Goal: Task Accomplishment & Management: Manage account settings

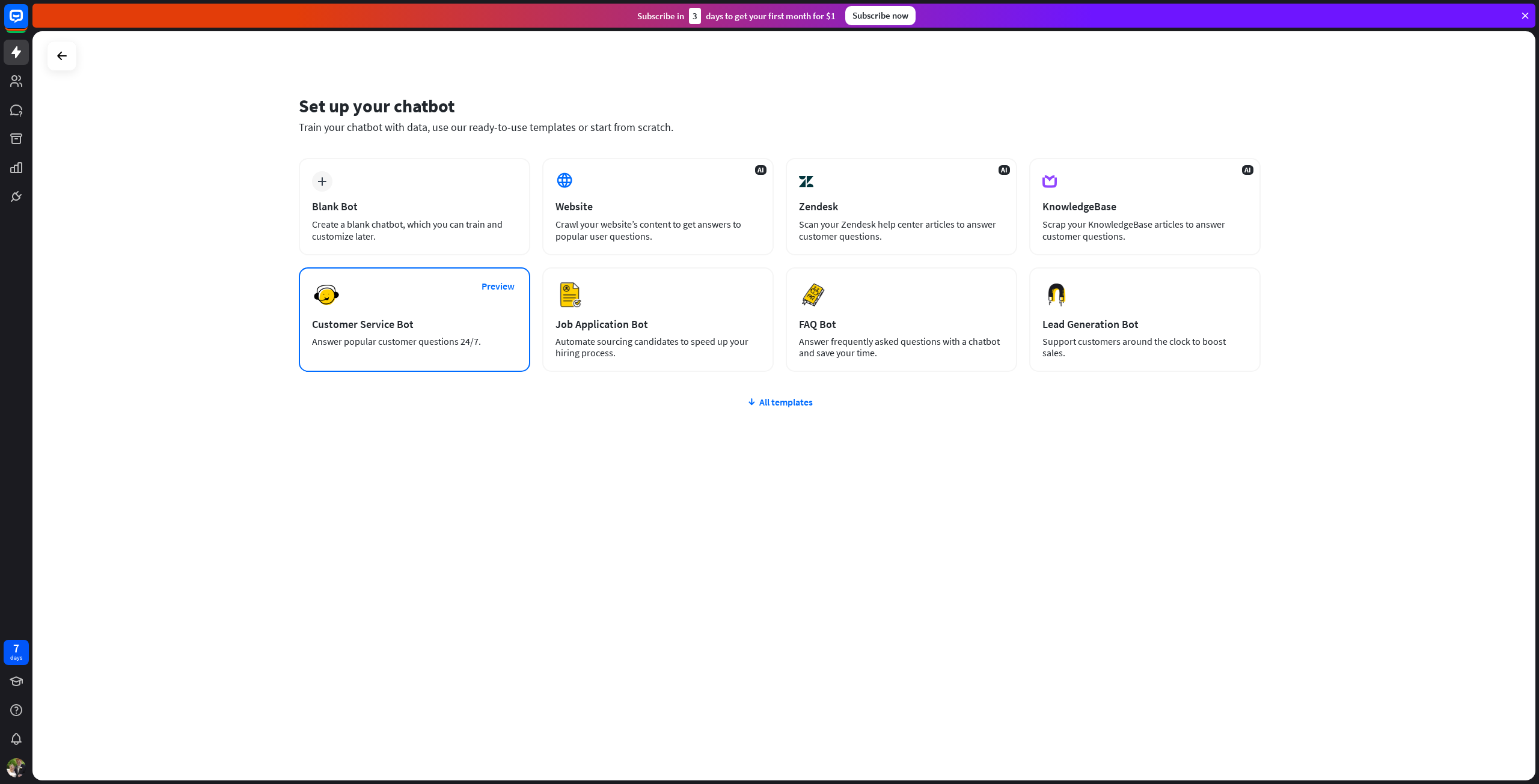
click at [476, 330] on div "Customer Service Bot" at bounding box center [415, 324] width 205 height 14
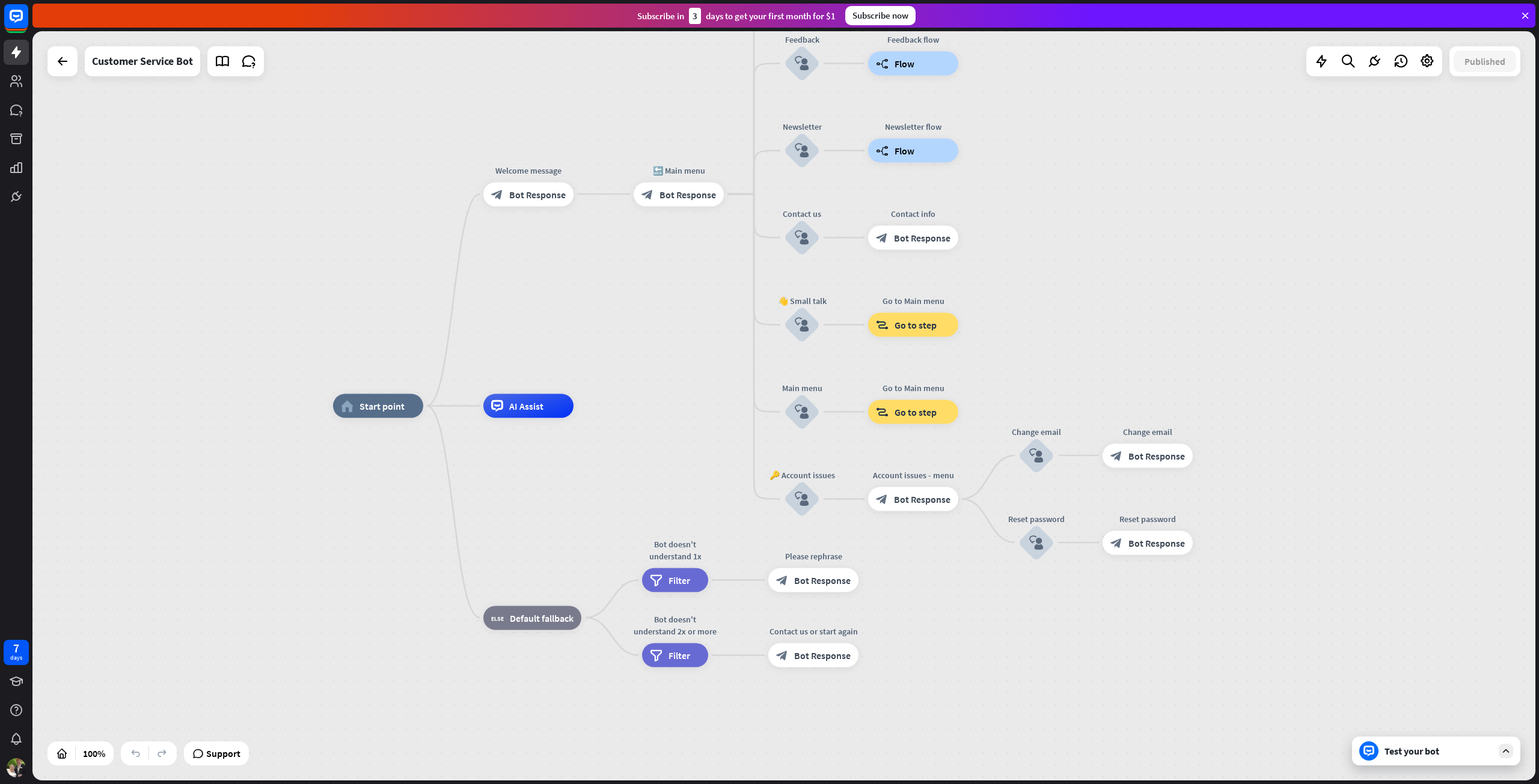
click at [1488, 753] on div "Test your bot" at bounding box center [1438, 751] width 108 height 12
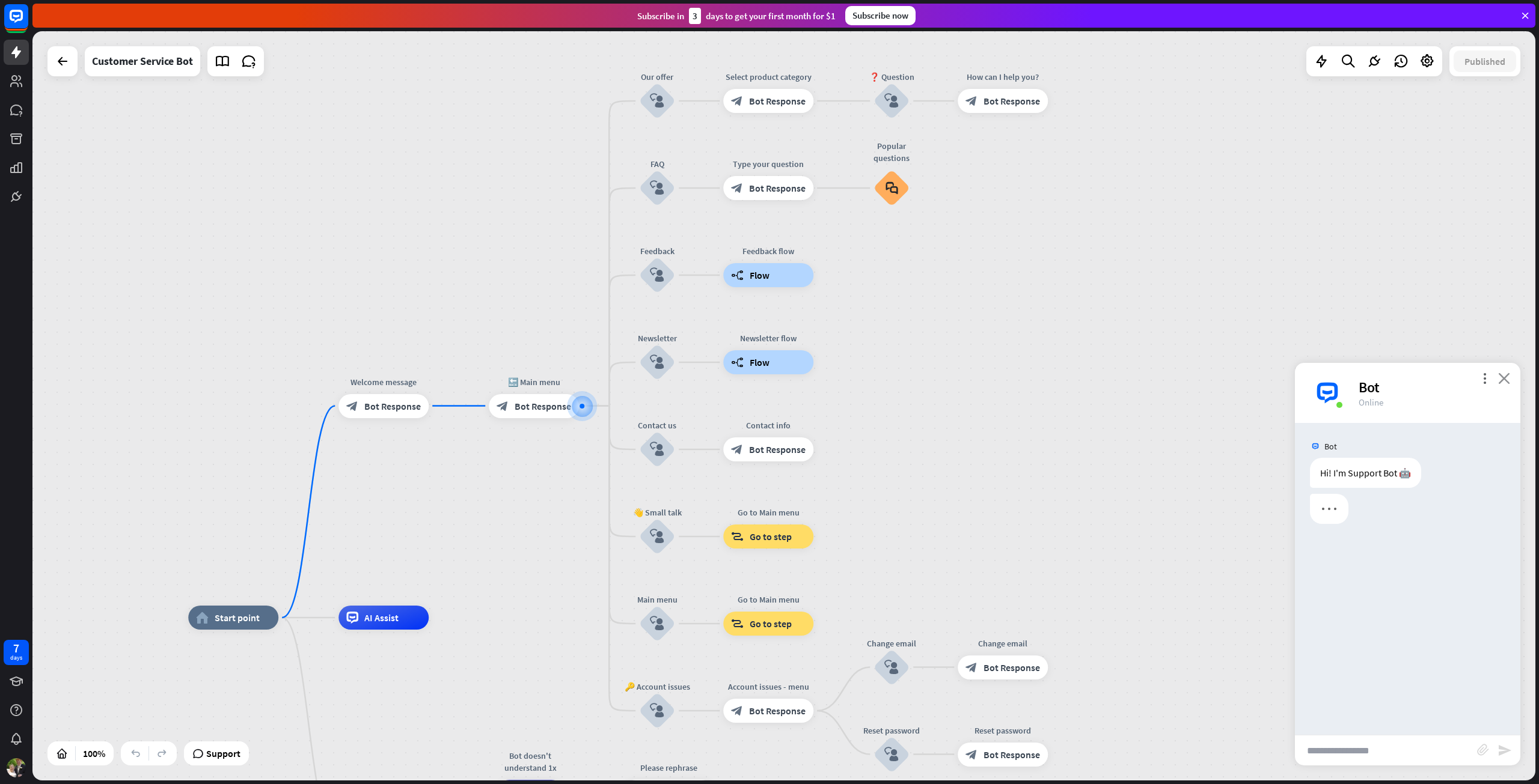
click at [1499, 376] on icon "close" at bounding box center [1504, 378] width 12 height 11
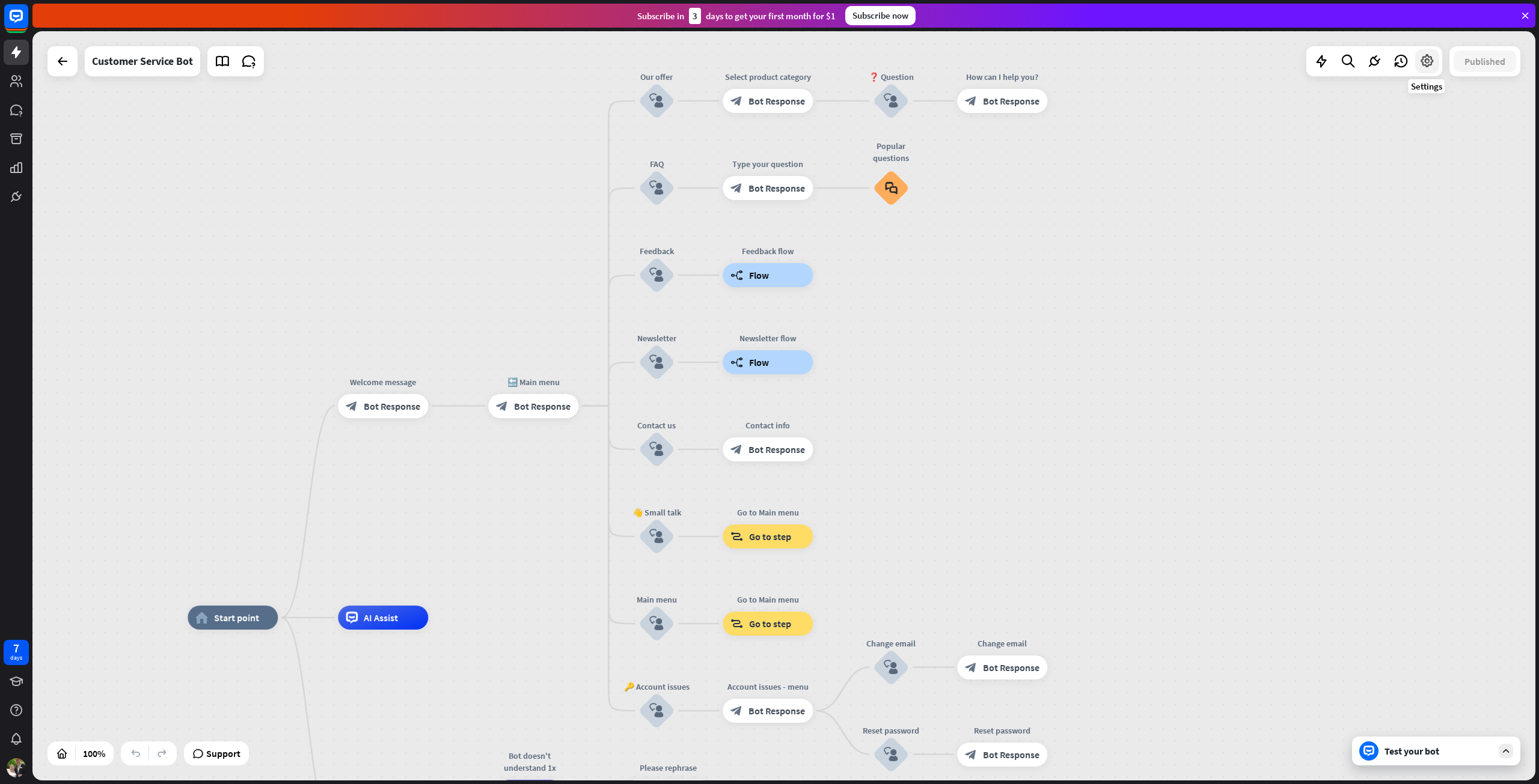
click at [1427, 62] on icon at bounding box center [1427, 62] width 16 height 16
click at [1424, 102] on span "Attributes & Entities" at bounding box center [1417, 107] width 83 height 12
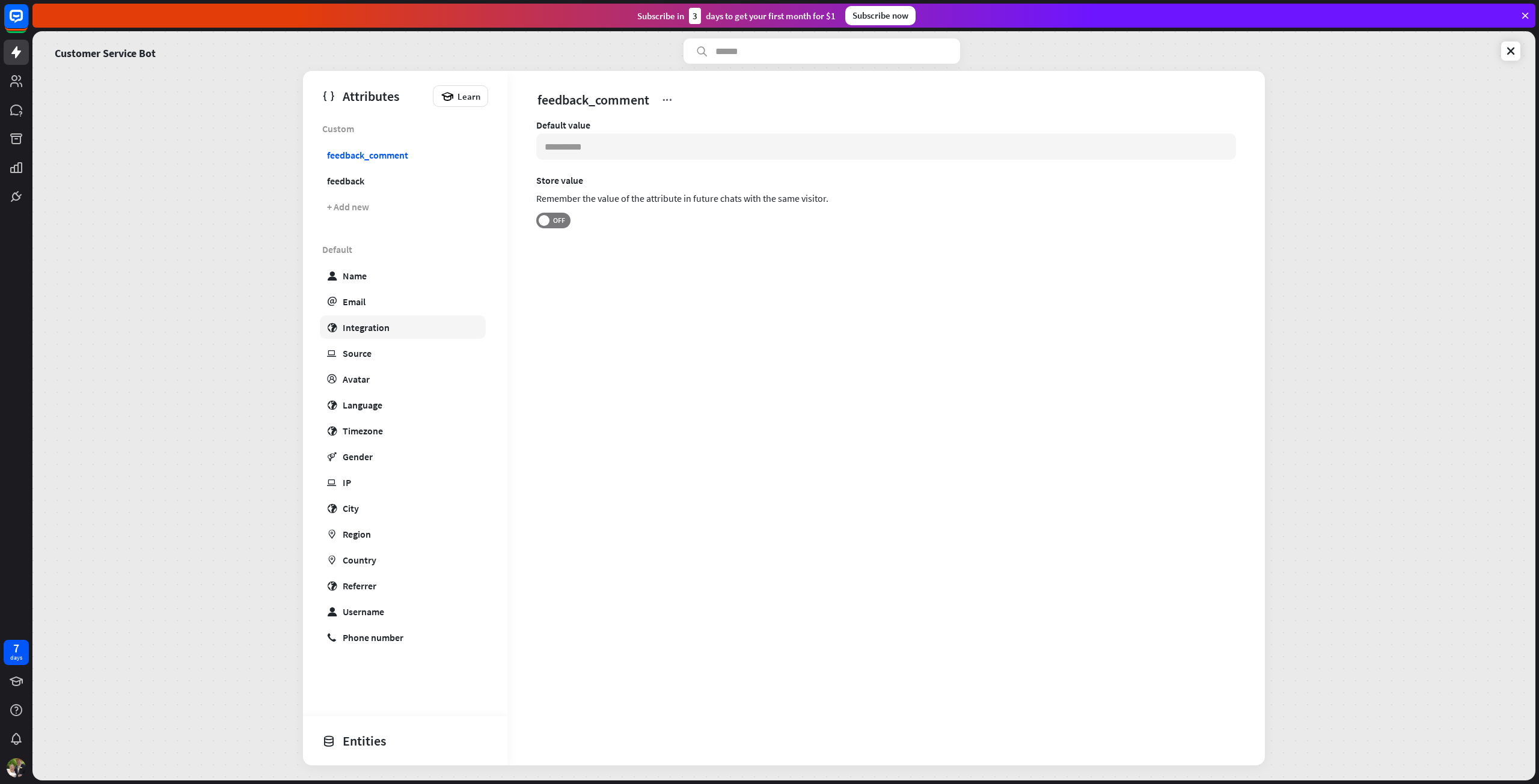
click at [372, 323] on div "Integration" at bounding box center [366, 328] width 47 height 12
type input "***"
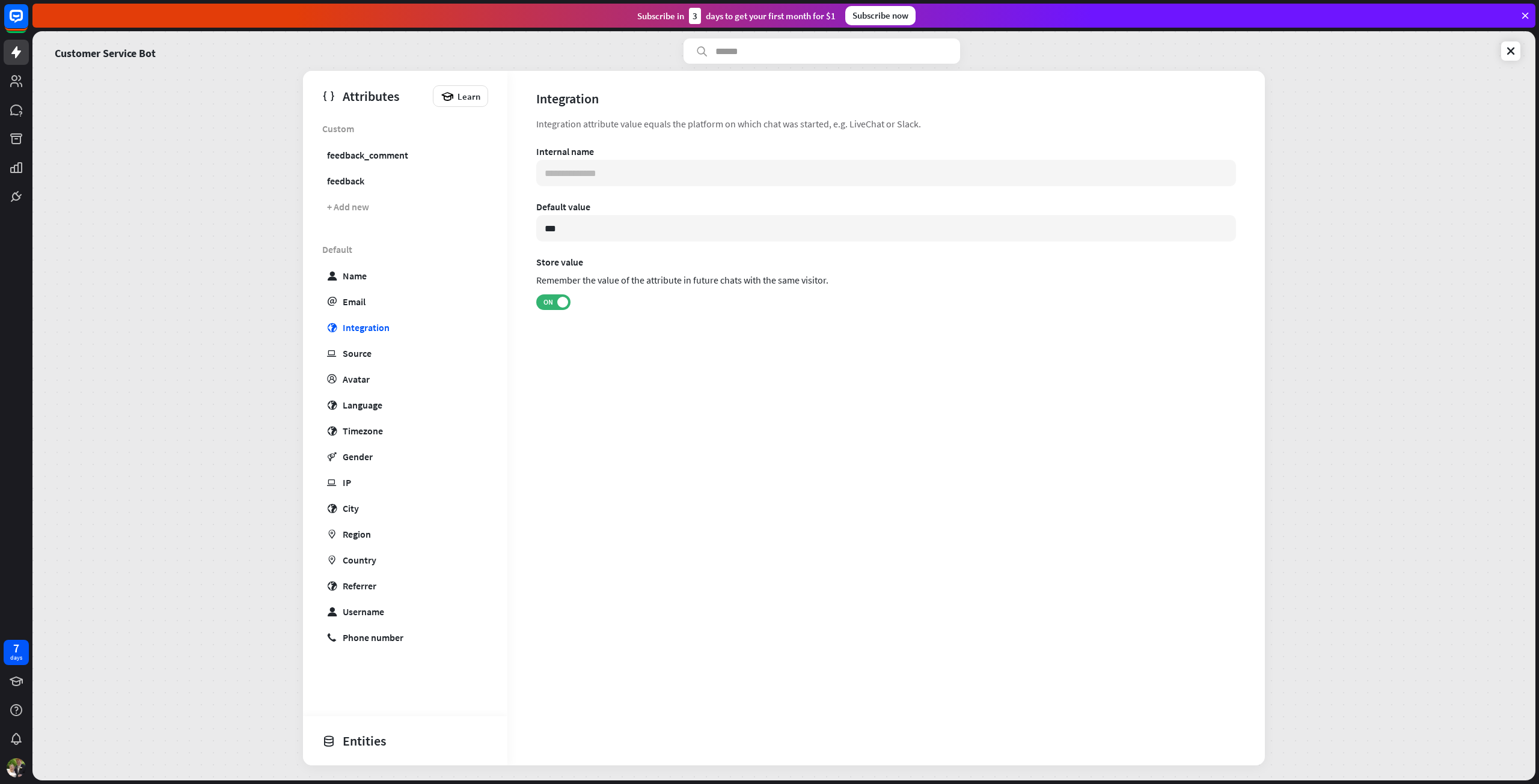
click at [359, 742] on div "Entities" at bounding box center [402, 741] width 160 height 21
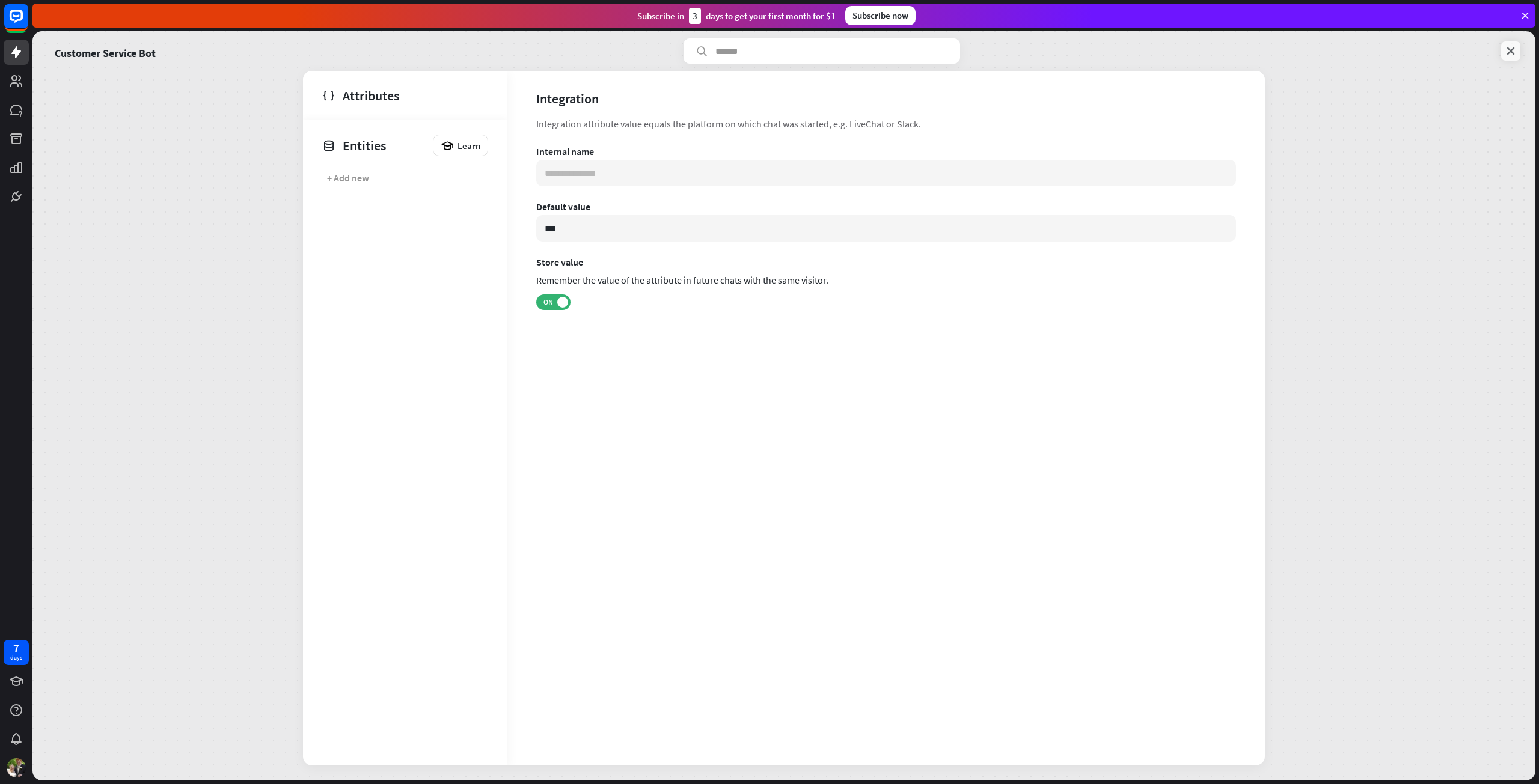
click at [1505, 46] on icon at bounding box center [1511, 51] width 12 height 12
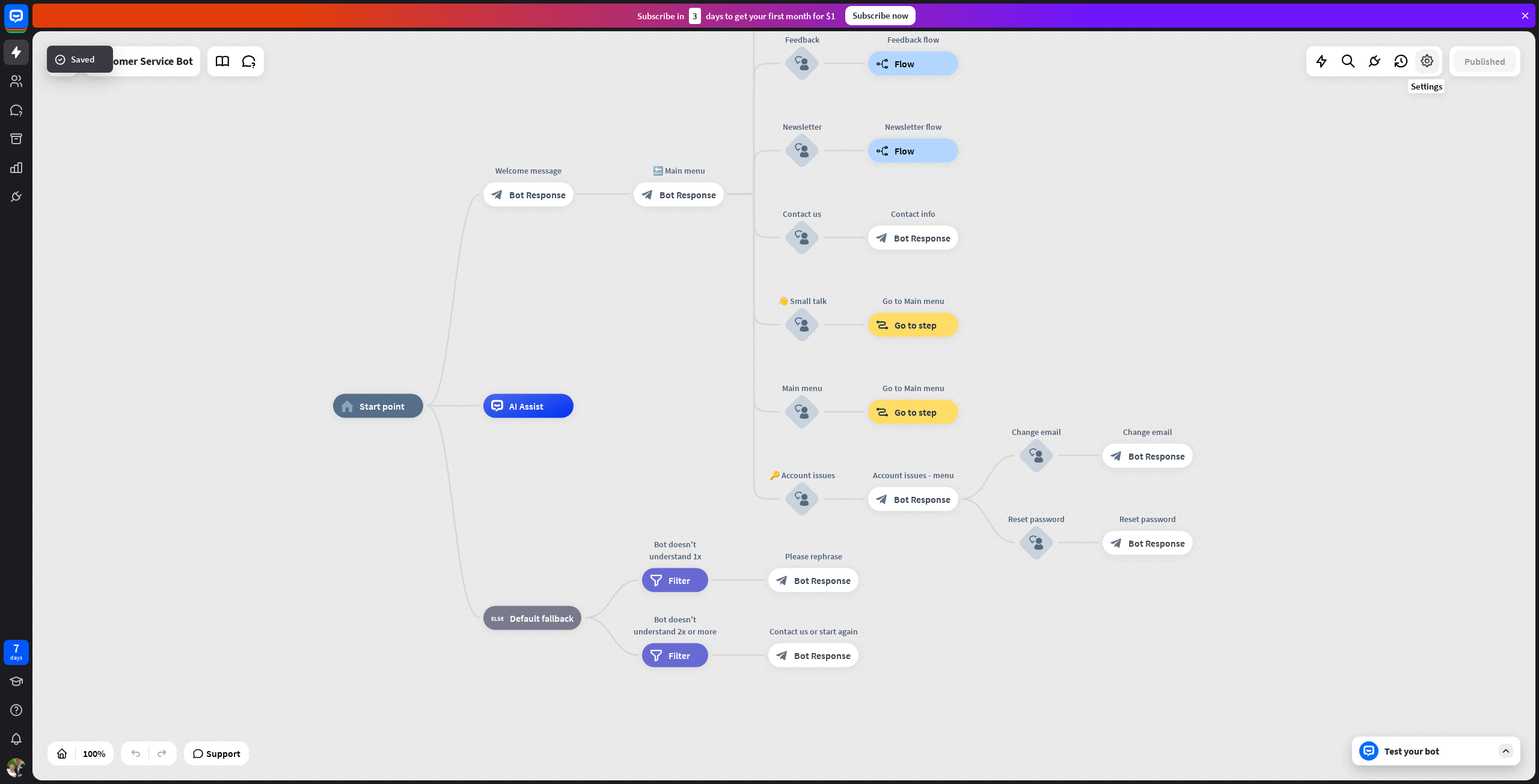
click at [1425, 68] on icon at bounding box center [1427, 62] width 16 height 16
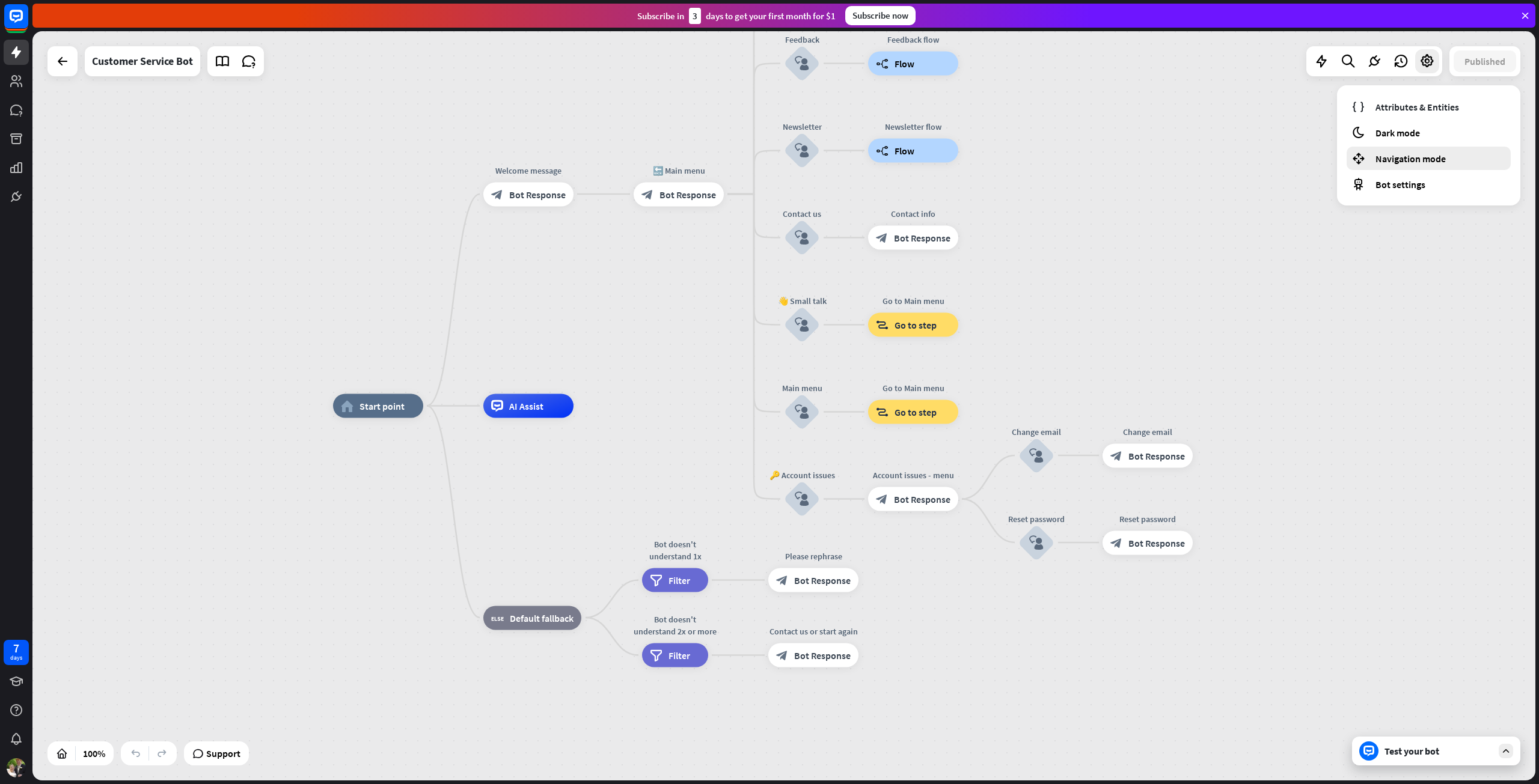
click at [1408, 161] on span "Navigation mode" at bounding box center [1410, 159] width 70 height 12
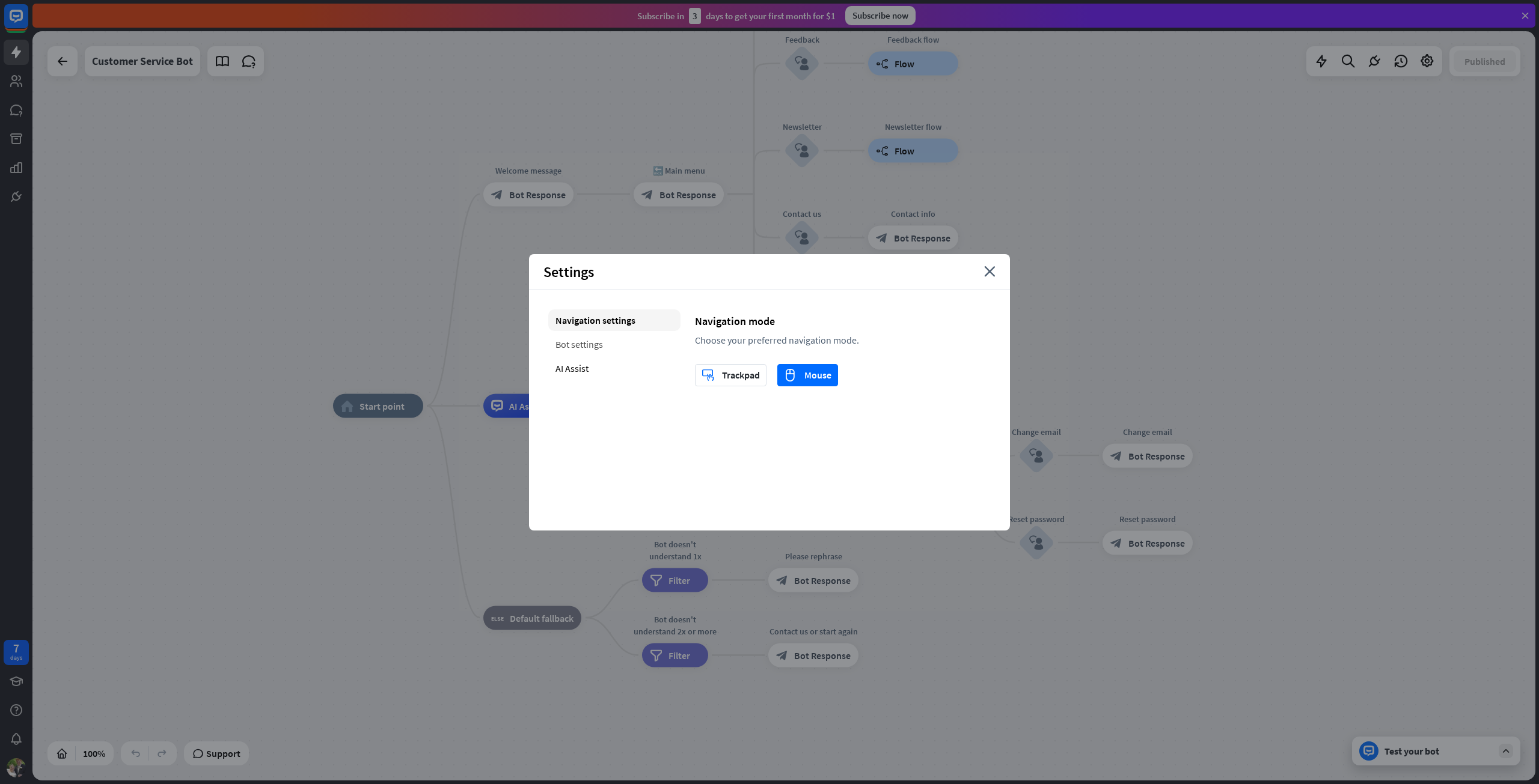
click at [572, 343] on div "Bot settings" at bounding box center [614, 345] width 132 height 22
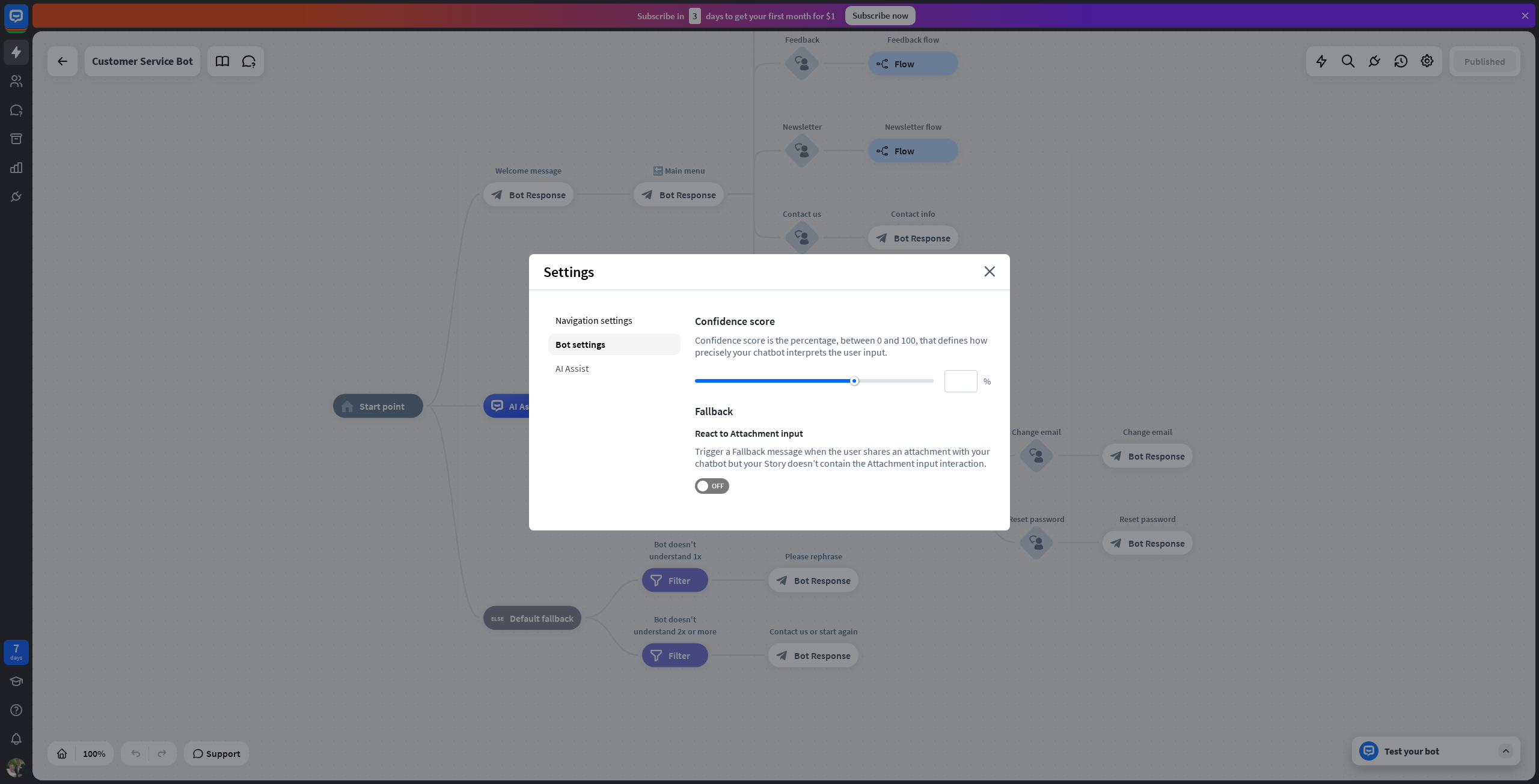
click at [574, 368] on div "AI Assist" at bounding box center [614, 368] width 132 height 22
type input "**"
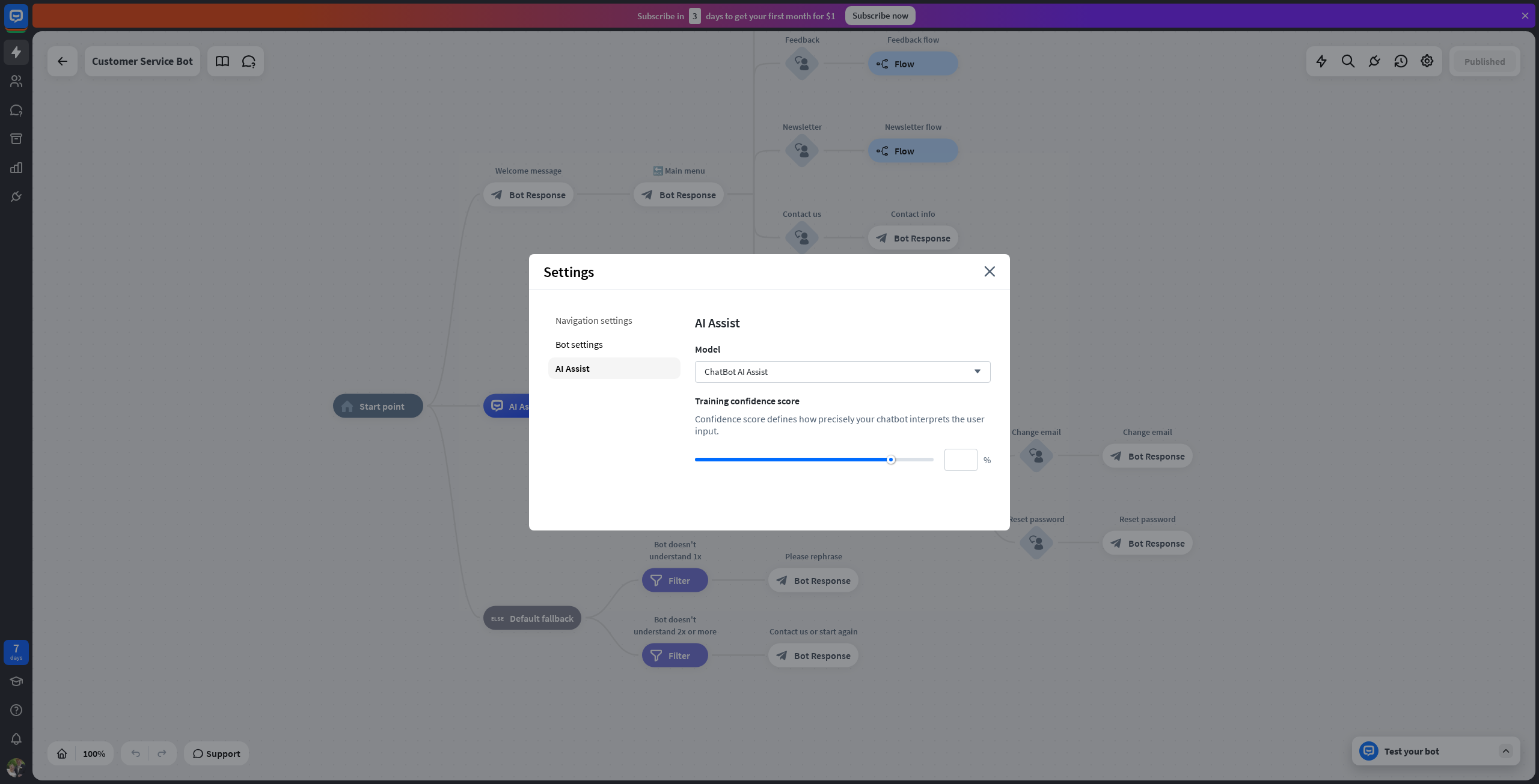
click at [598, 327] on div "Navigation settings" at bounding box center [614, 320] width 132 height 22
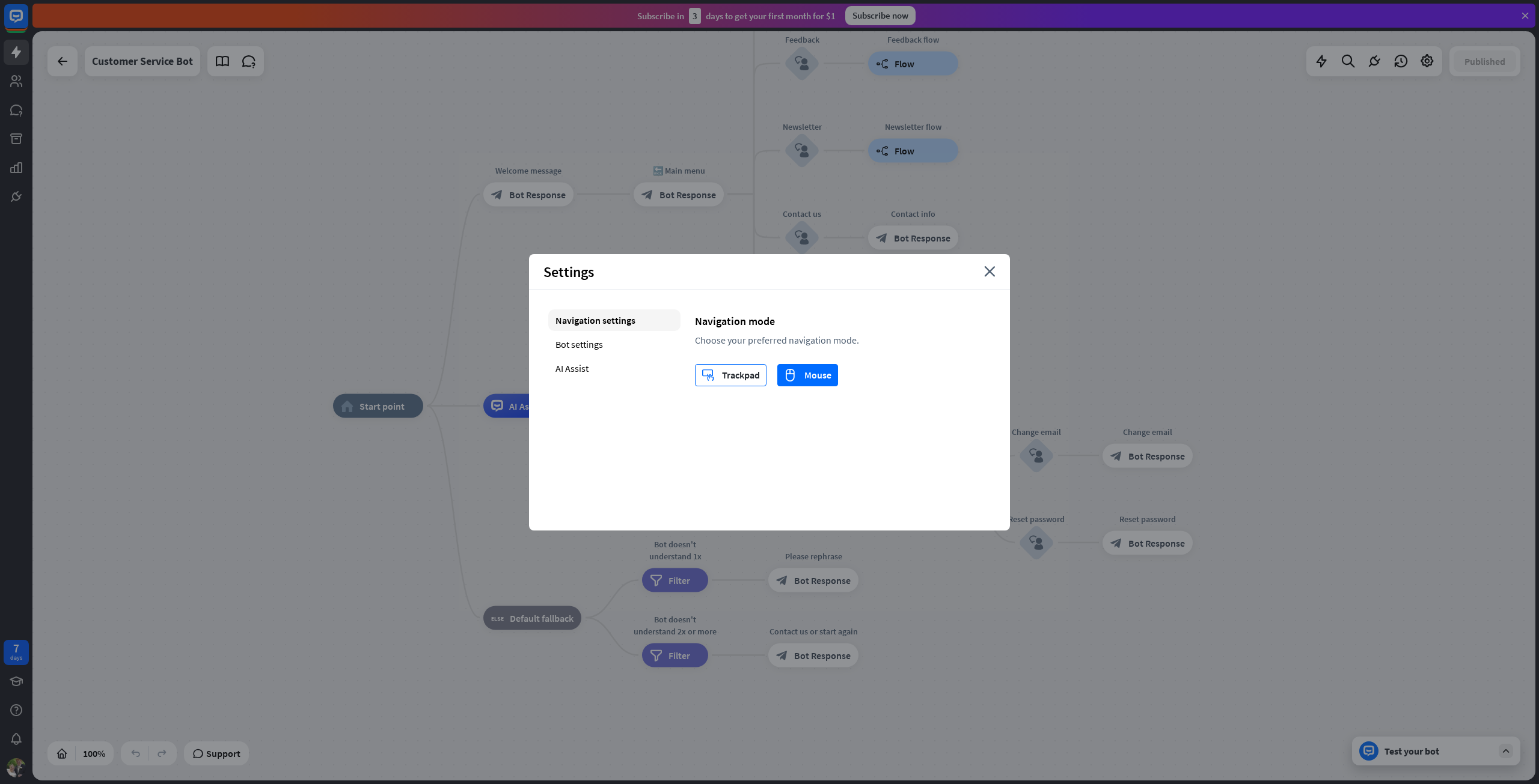
click at [737, 377] on div "trackpad Trackpad" at bounding box center [731, 375] width 59 height 21
click at [802, 375] on div "mouse Mouse" at bounding box center [807, 375] width 48 height 21
click at [994, 266] on div "Settings close" at bounding box center [769, 272] width 481 height 36
click at [993, 273] on icon "close" at bounding box center [990, 272] width 11 height 11
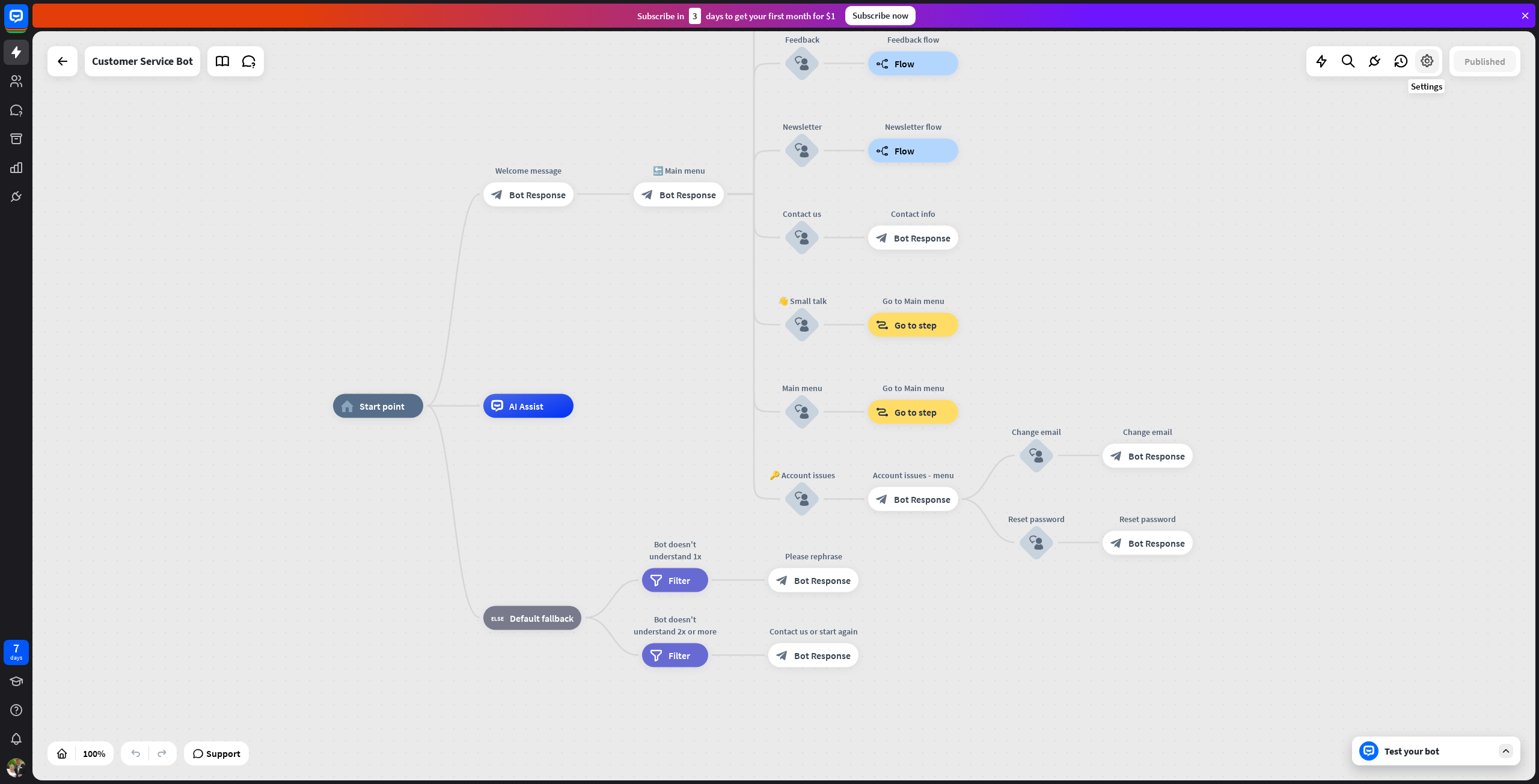
click at [1421, 60] on icon at bounding box center [1427, 62] width 16 height 16
click at [1407, 179] on span "Bot settings" at bounding box center [1400, 185] width 50 height 12
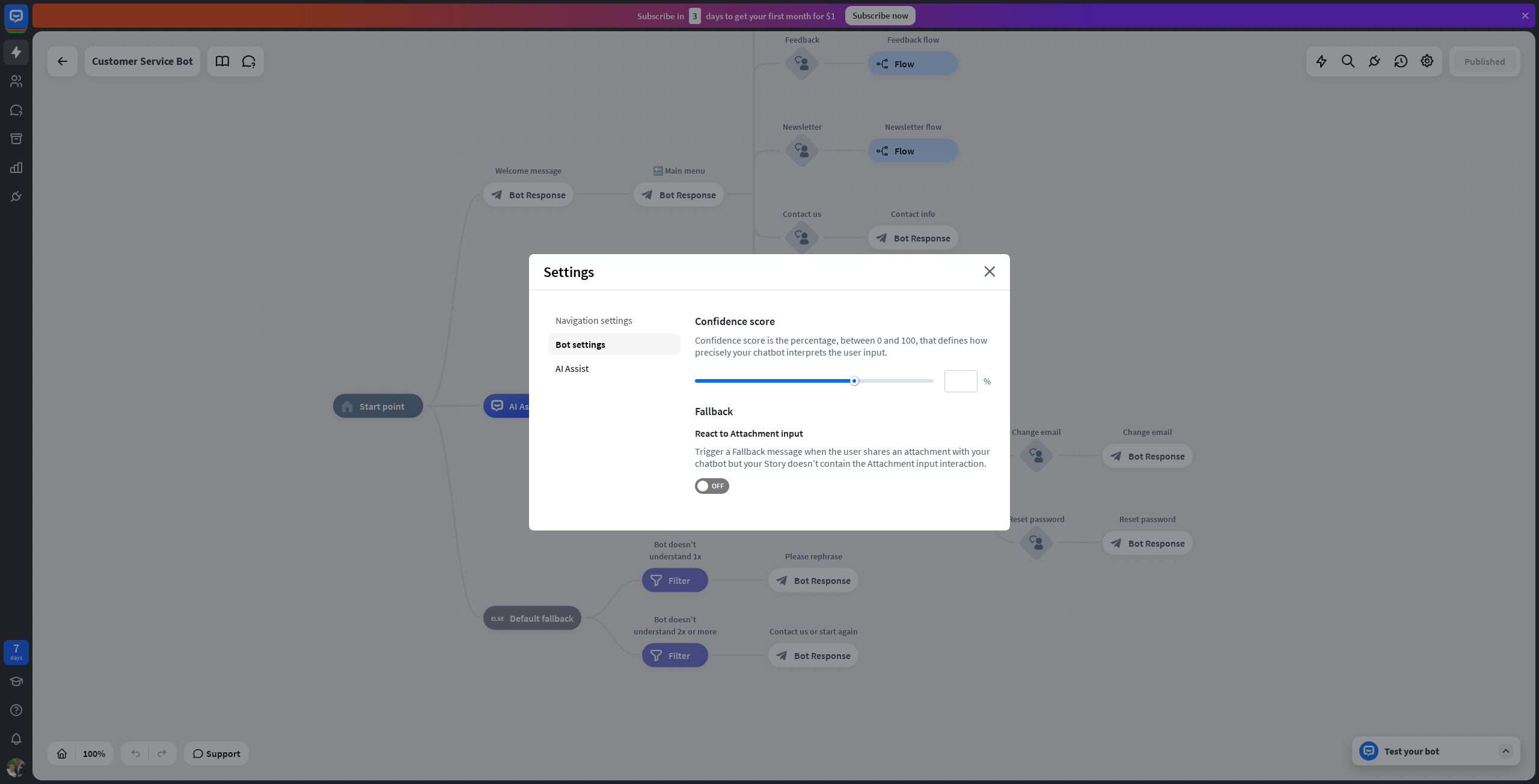
click at [619, 319] on div "Navigation settings" at bounding box center [614, 320] width 132 height 22
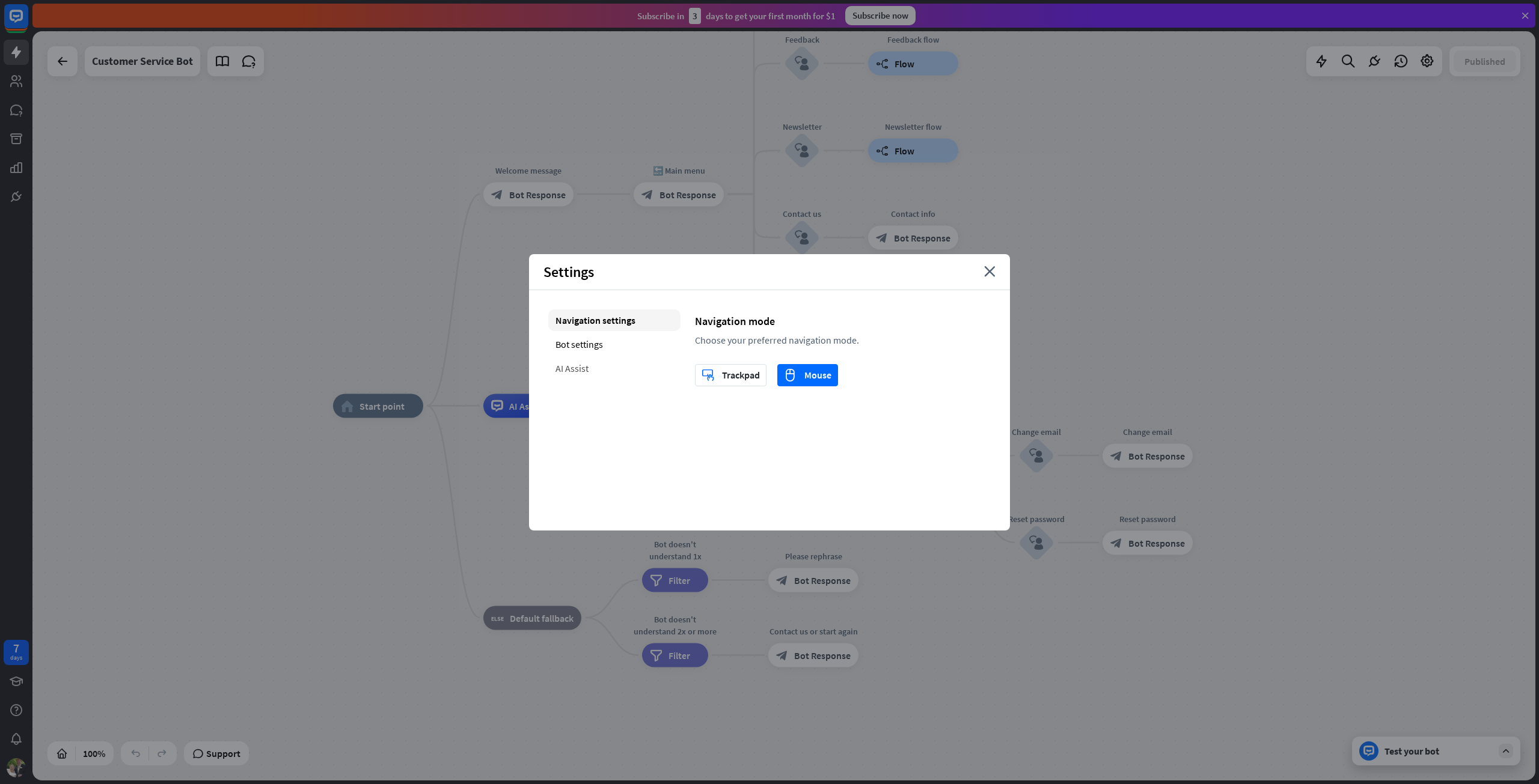
click at [576, 366] on div "AI Assist" at bounding box center [614, 368] width 132 height 22
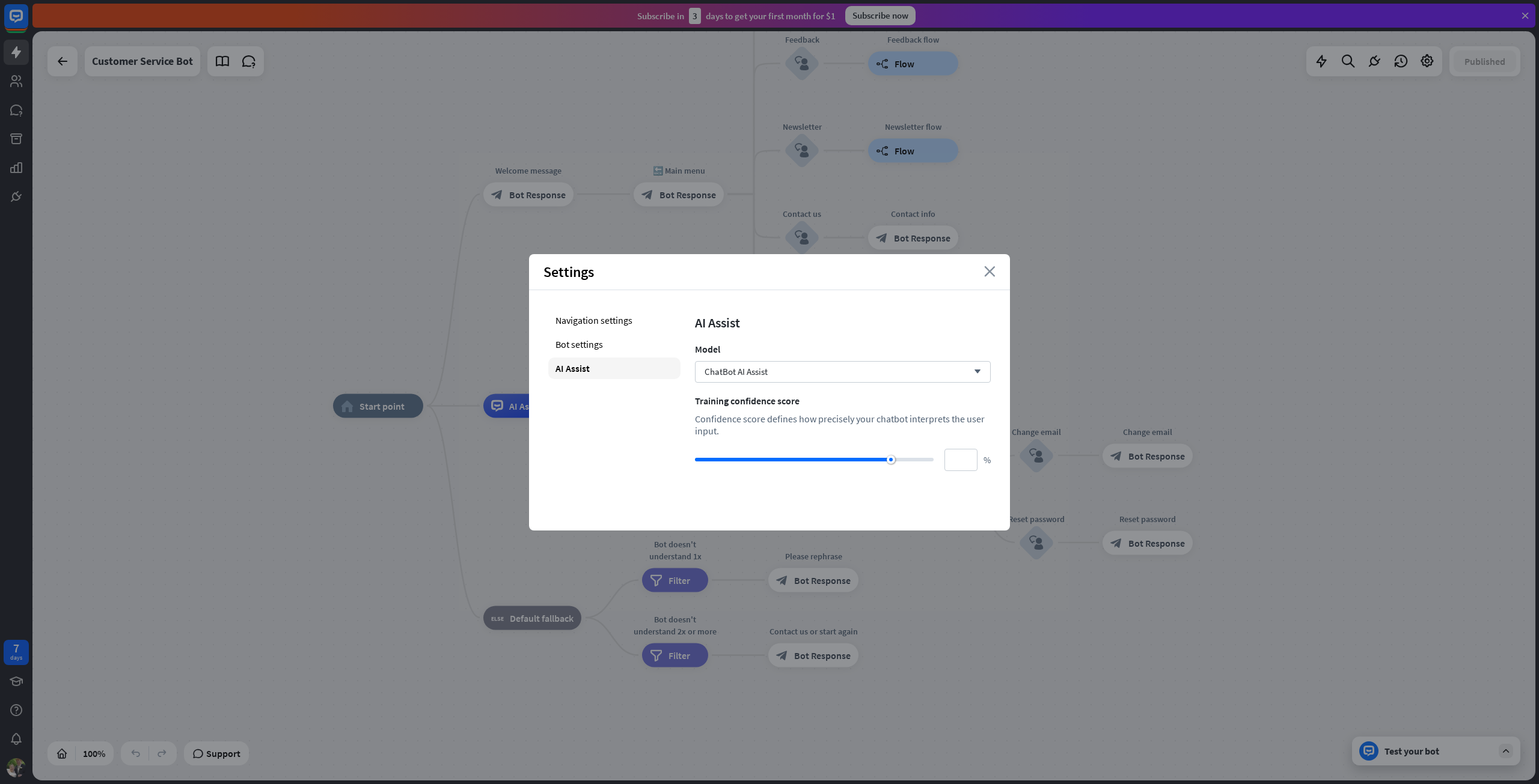
click at [987, 270] on icon "close" at bounding box center [990, 272] width 11 height 11
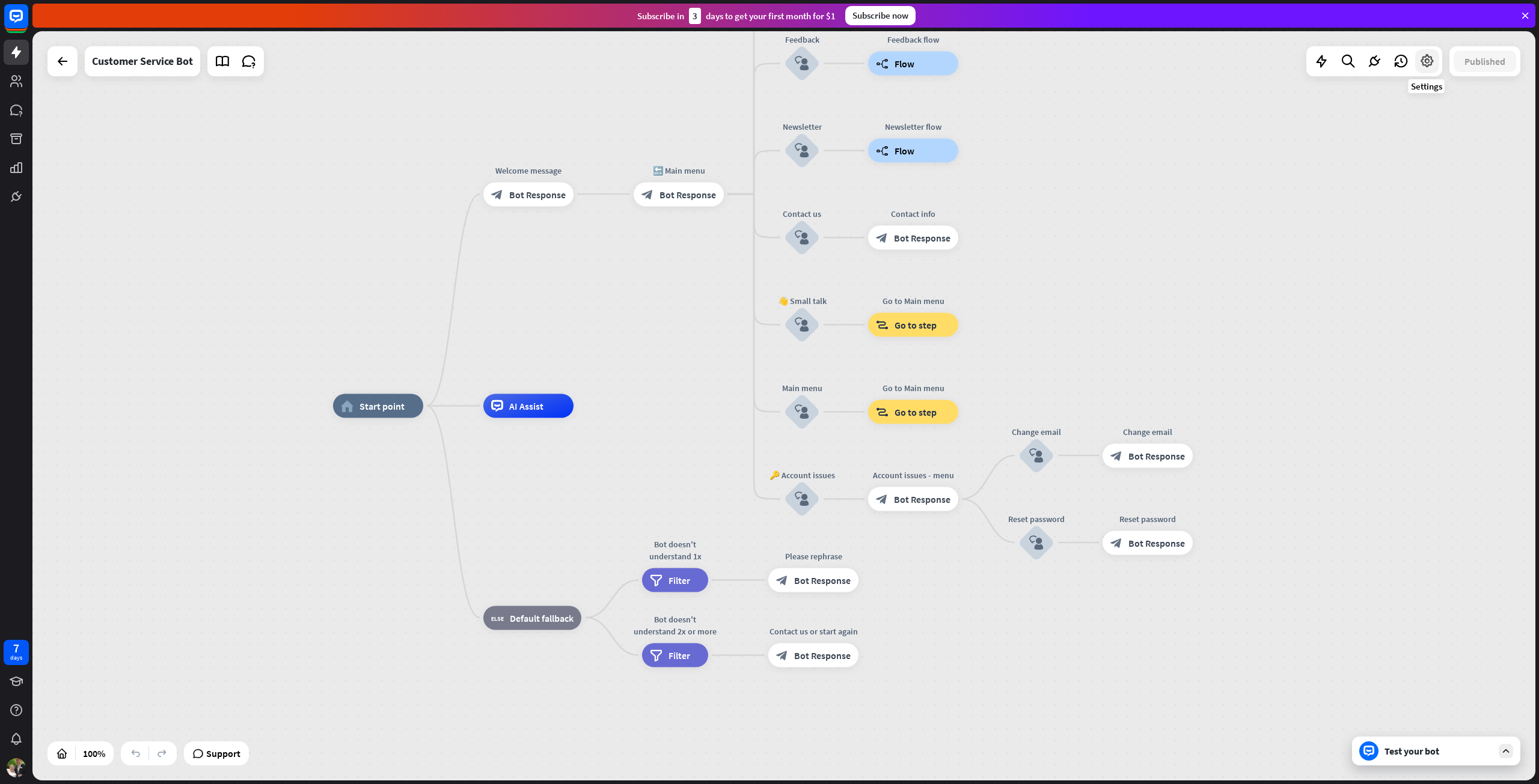
click at [1430, 67] on icon at bounding box center [1427, 62] width 16 height 16
click at [1413, 104] on span "Attributes & Entities" at bounding box center [1417, 107] width 83 height 12
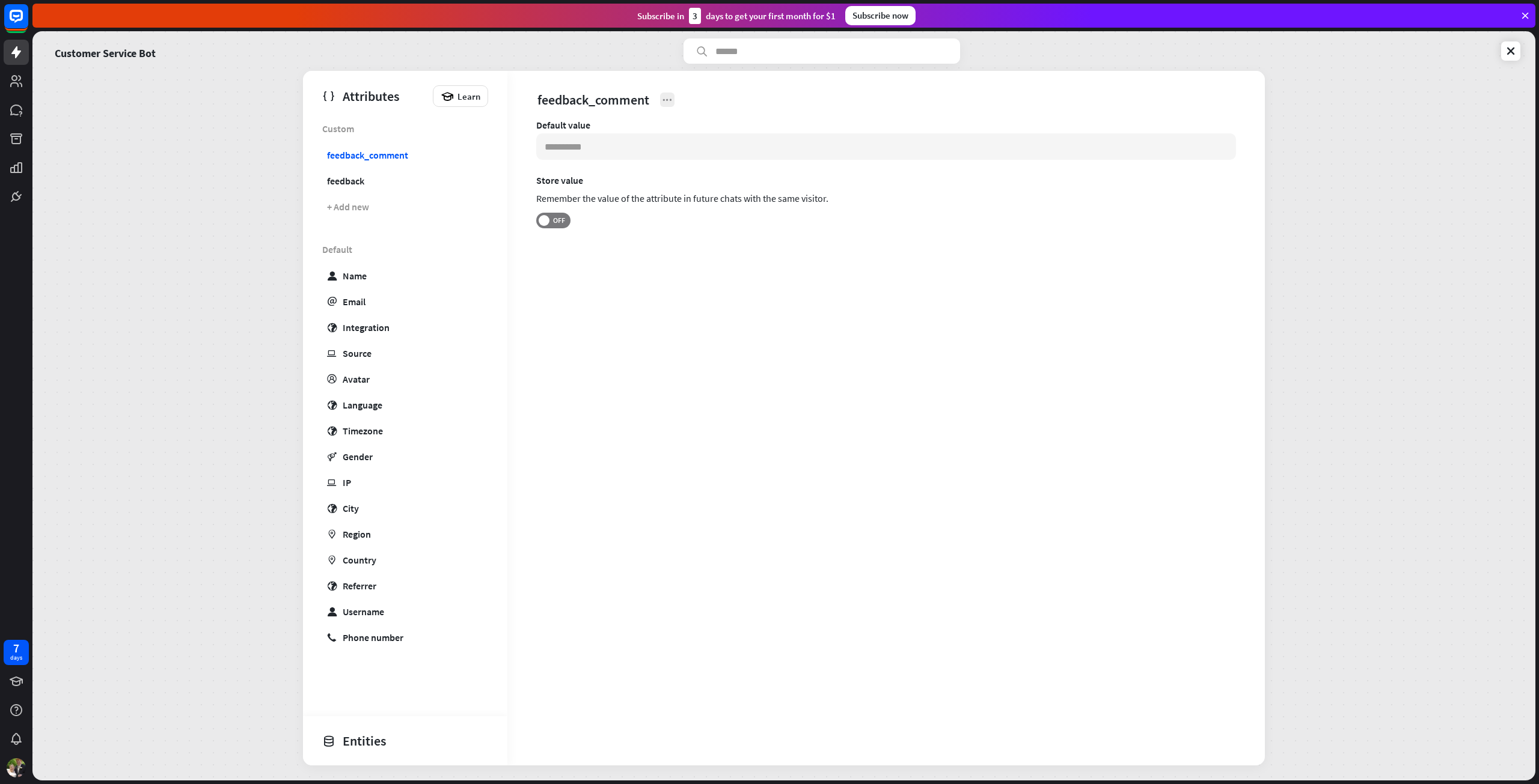
click at [672, 100] on icon at bounding box center [667, 100] width 12 height 12
